Goal: Task Accomplishment & Management: Manage account settings

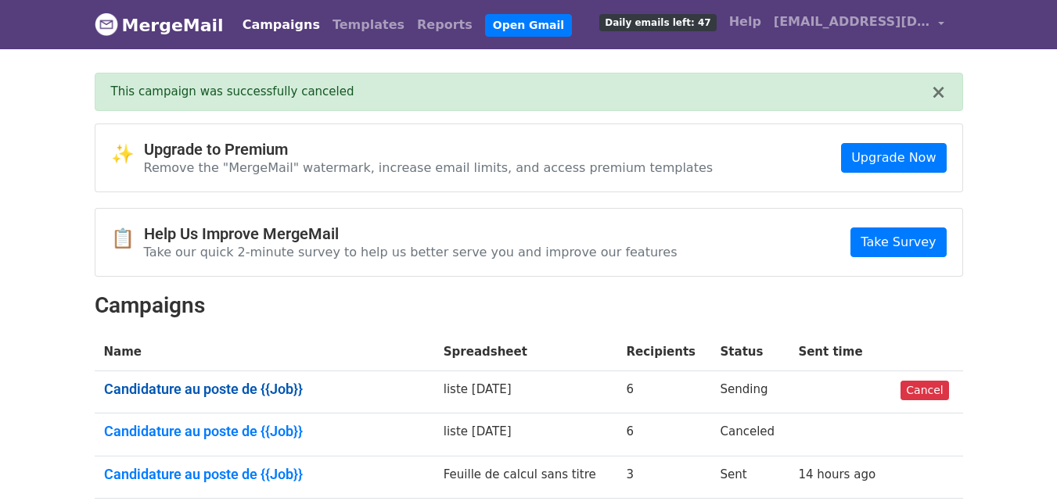
click at [245, 393] on link "Candidature au poste de {{Job}}" at bounding box center [264, 389] width 321 height 17
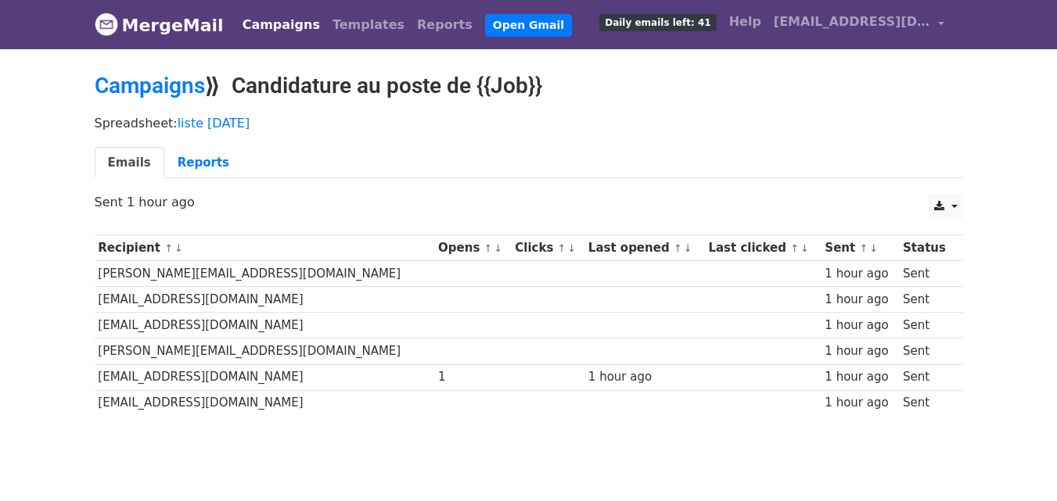
click at [234, 0] on html "MergeMail Campaigns Templates Reports Open Gmail Daily emails left: 41 Help sgh…" at bounding box center [528, 277] width 1057 height 554
